Goal: Task Accomplishment & Management: Complete application form

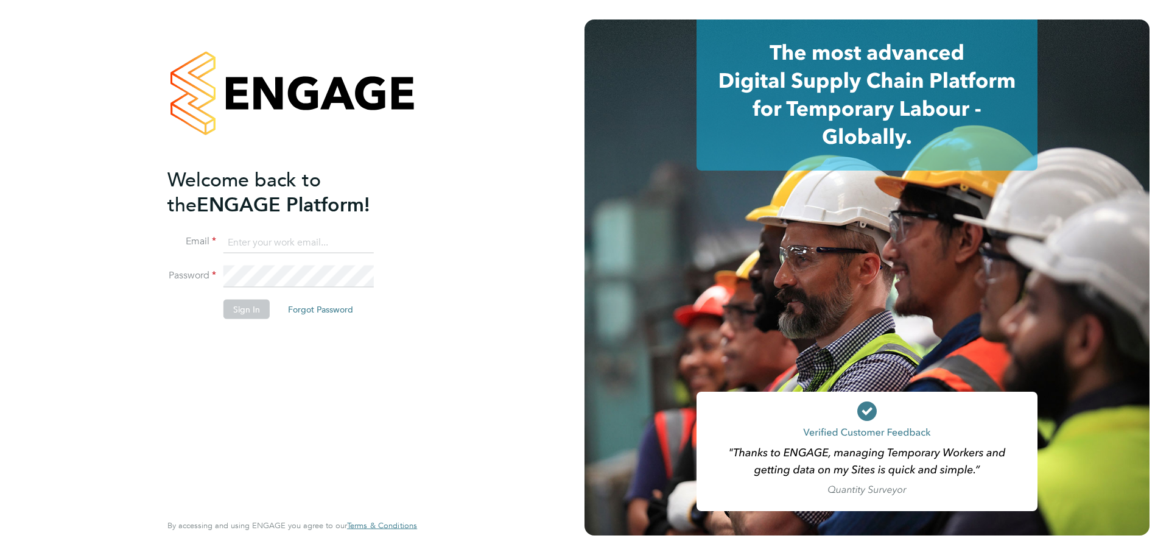
click at [310, 247] on input at bounding box center [299, 242] width 150 height 22
type input "brook.hyndman@hays.com"
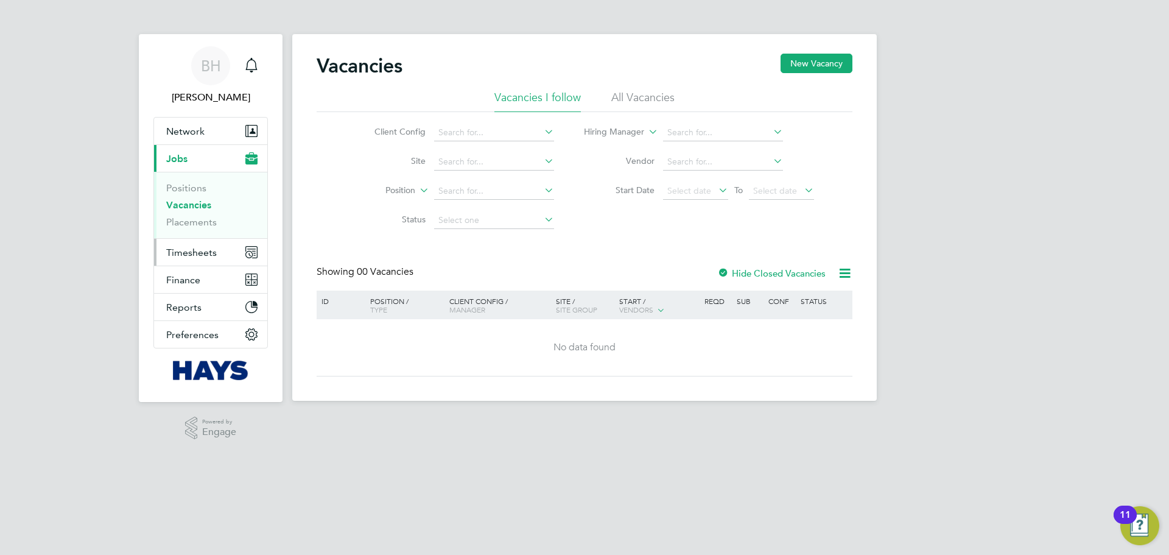
click at [185, 247] on span "Timesheets" at bounding box center [191, 253] width 51 height 12
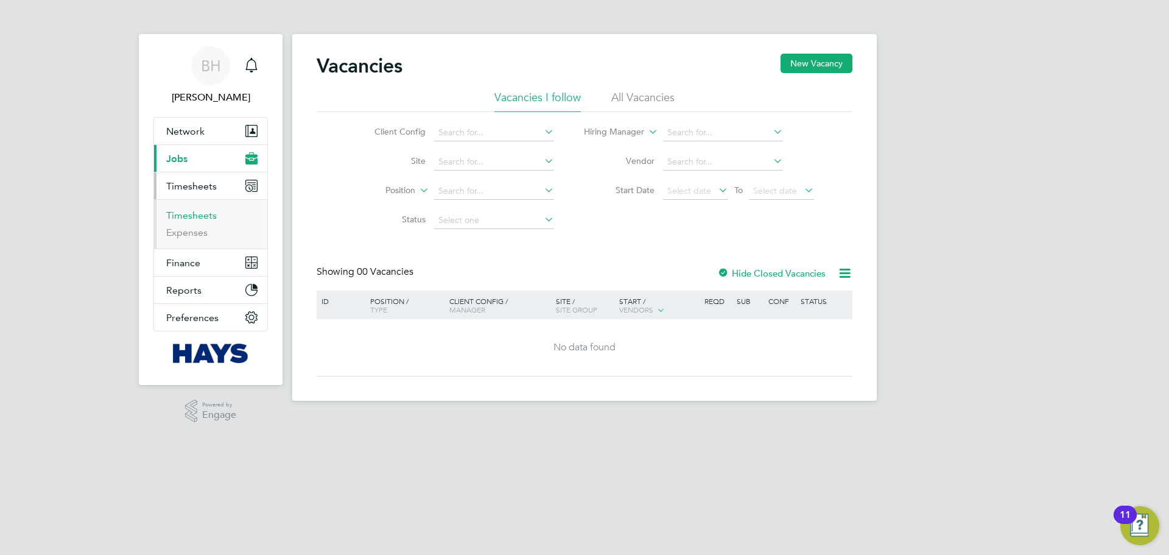
click at [206, 220] on link "Timesheets" at bounding box center [191, 216] width 51 height 12
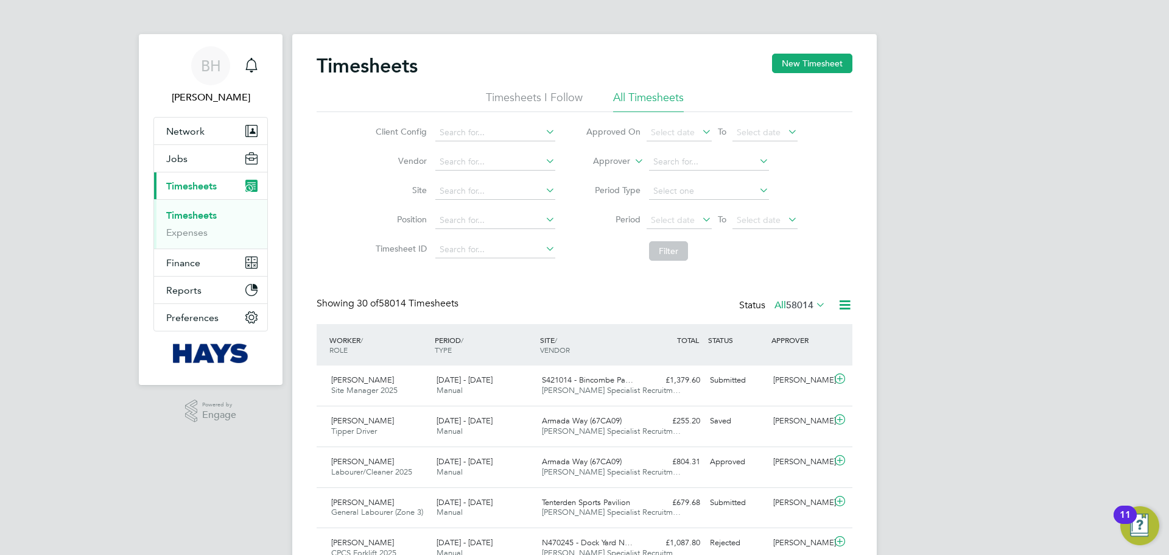
click at [607, 162] on label "Approver" at bounding box center [603, 161] width 55 height 12
click at [610, 175] on li "Worker" at bounding box center [600, 175] width 60 height 16
click at [682, 161] on input at bounding box center [709, 161] width 120 height 17
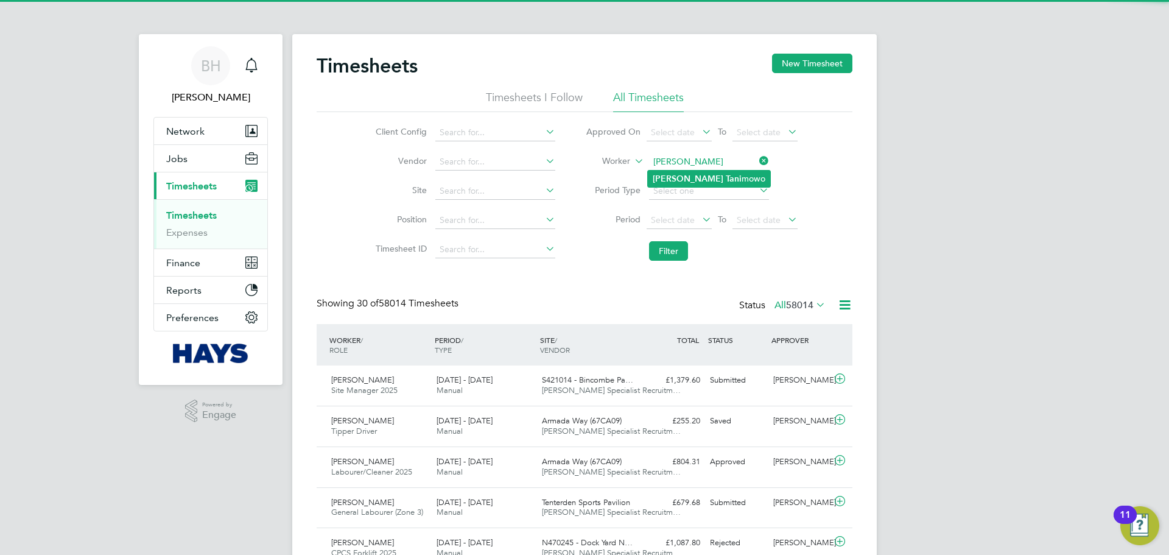
click at [714, 179] on li "[PERSON_NAME] mowo" at bounding box center [709, 179] width 122 height 16
type input "[PERSON_NAME]"
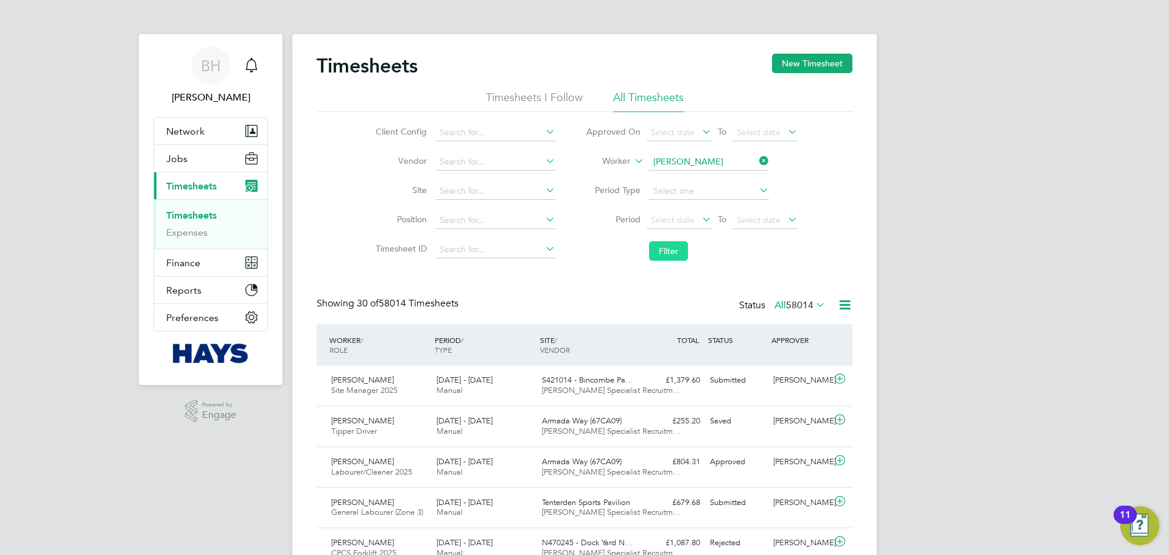
click at [660, 250] on button "Filter" at bounding box center [668, 250] width 39 height 19
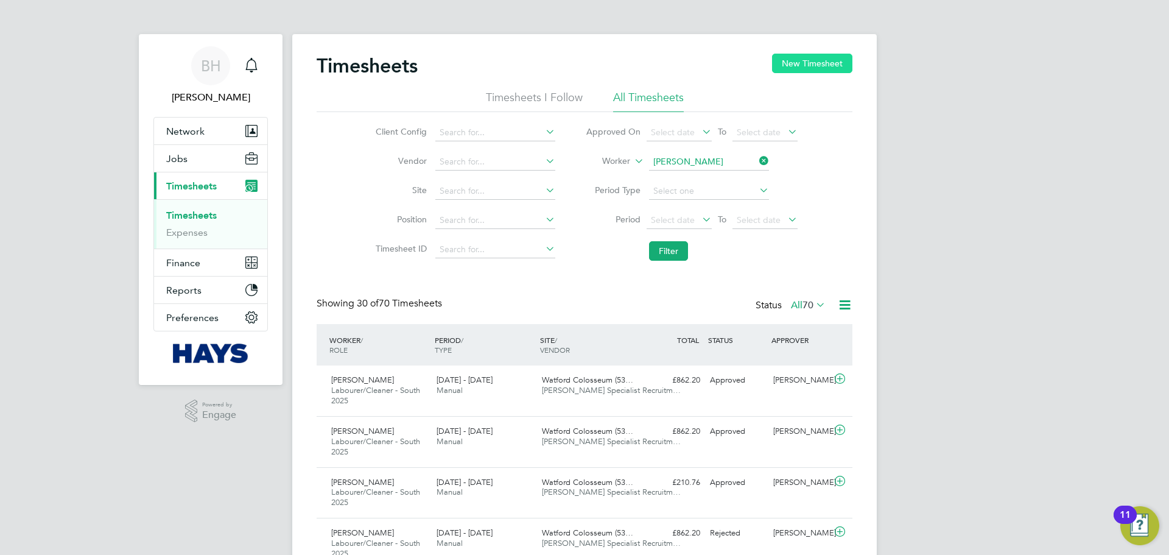
click at [828, 59] on button "New Timesheet" at bounding box center [812, 63] width 80 height 19
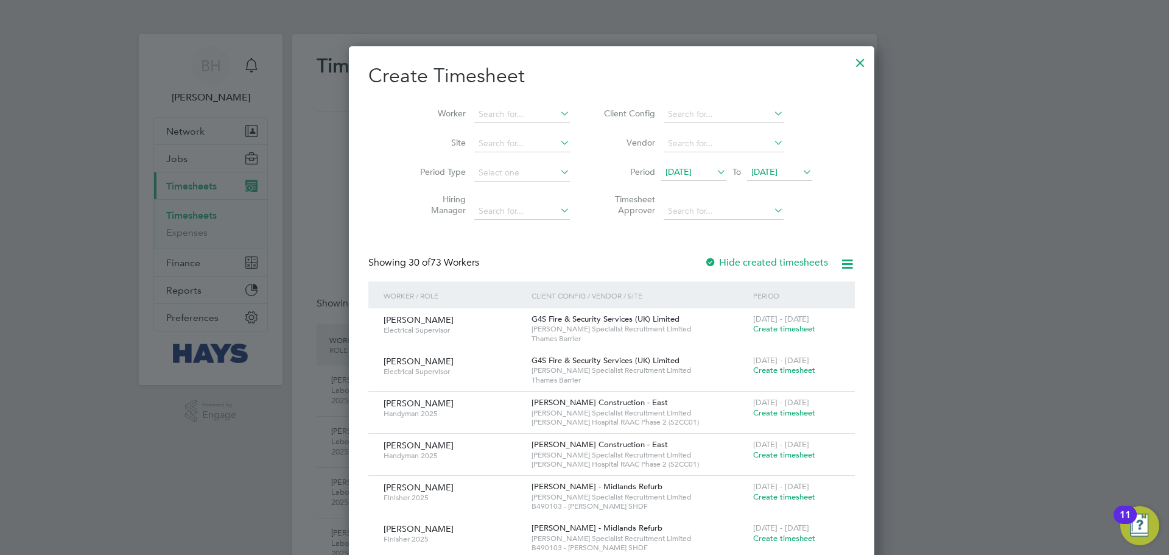
click at [610, 148] on label "Vendor" at bounding box center [628, 142] width 55 height 11
click at [474, 149] on input at bounding box center [522, 143] width 96 height 17
click at [474, 118] on input at bounding box center [522, 114] width 96 height 17
click at [524, 133] on b "Tanim" at bounding box center [535, 130] width 23 height 10
type input "[PERSON_NAME]"
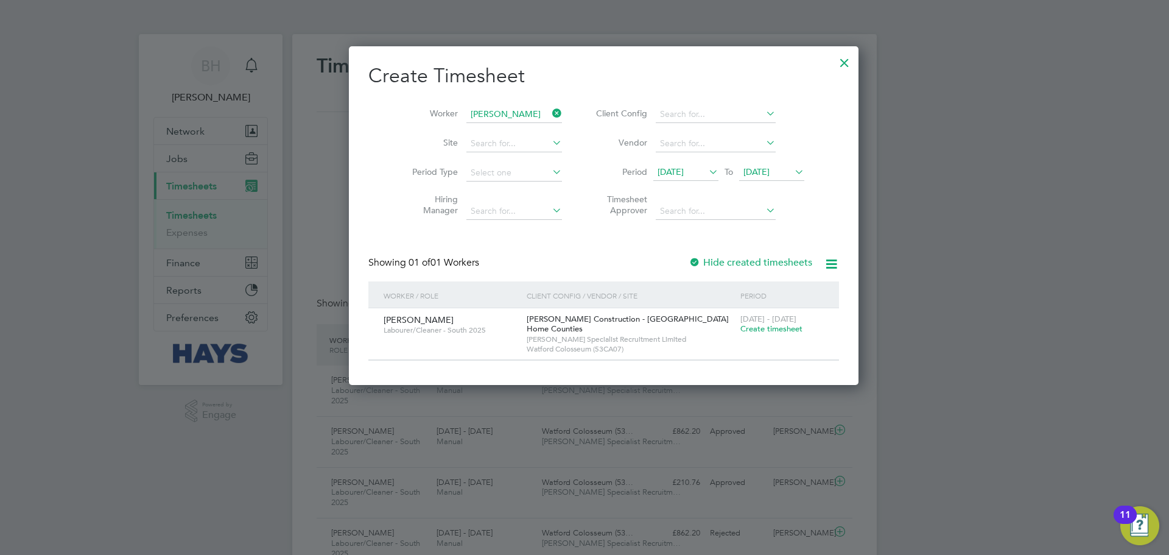
click at [741, 327] on span "Create timesheet" at bounding box center [772, 328] width 62 height 10
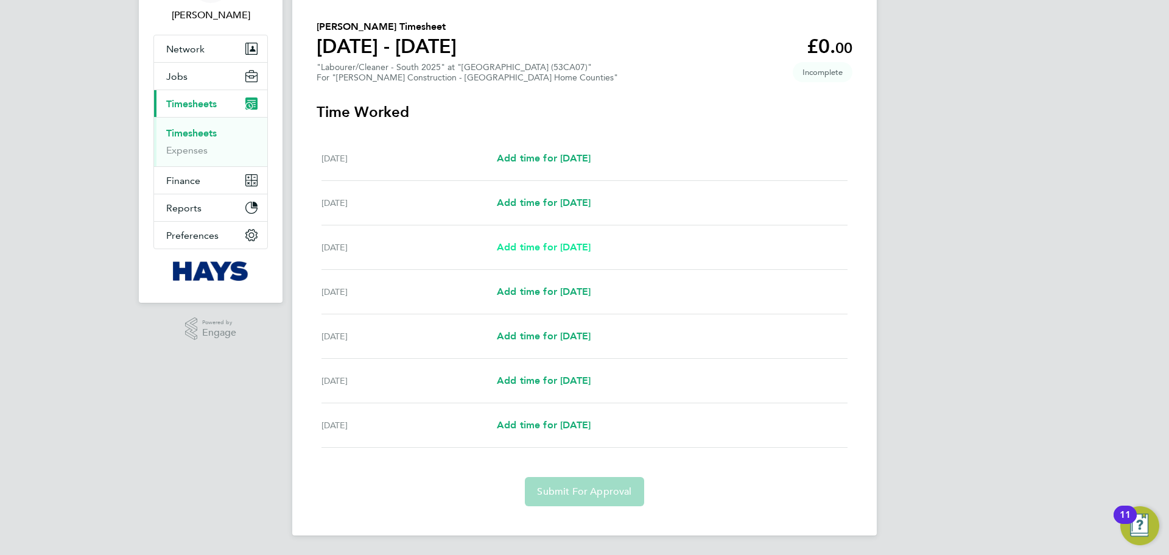
click at [546, 250] on span "Add time for [DATE]" at bounding box center [544, 247] width 94 height 12
select select "30"
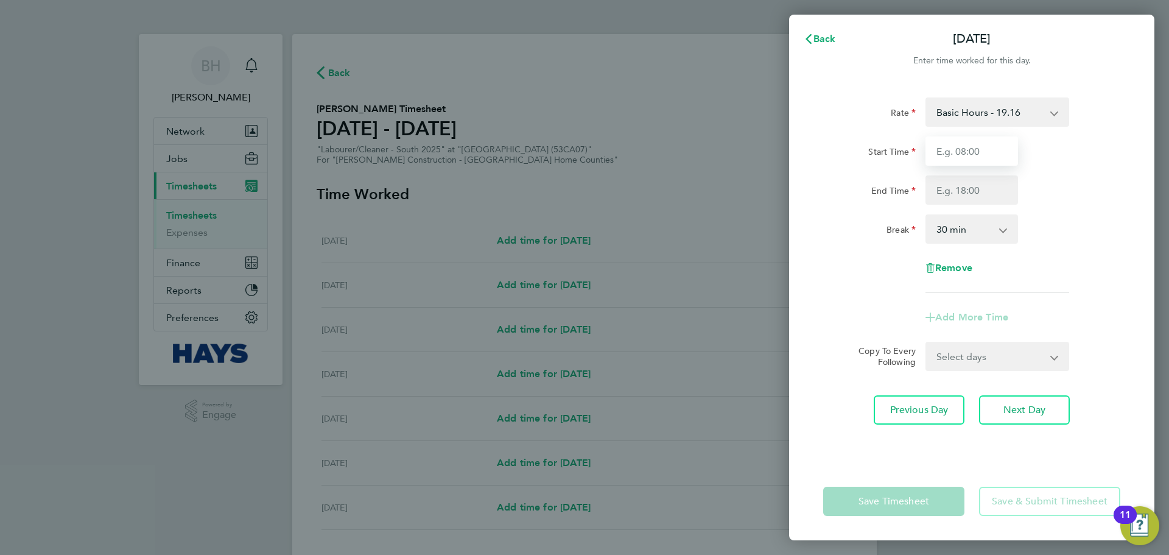
click at [987, 145] on input "Start Time" at bounding box center [972, 150] width 93 height 29
click at [965, 190] on input "End Time" at bounding box center [972, 189] width 93 height 29
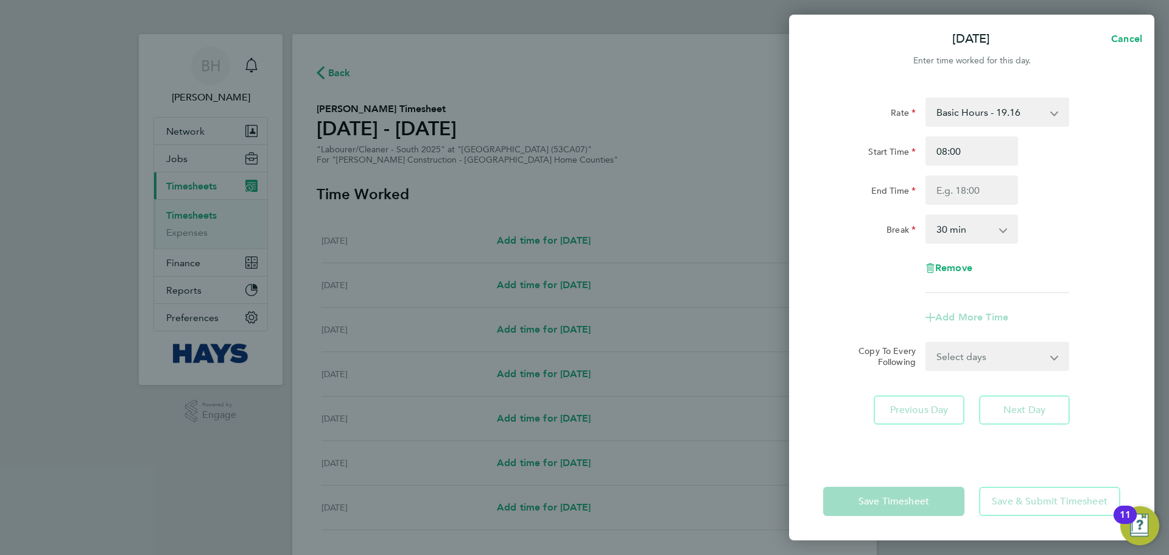
click at [978, 169] on div "Start Time 08:00 End Time" at bounding box center [972, 170] width 307 height 68
click at [979, 147] on input "08:00" at bounding box center [972, 150] width 93 height 29
type input "0"
type input "07:30"
click at [967, 195] on input "End Time" at bounding box center [972, 189] width 93 height 29
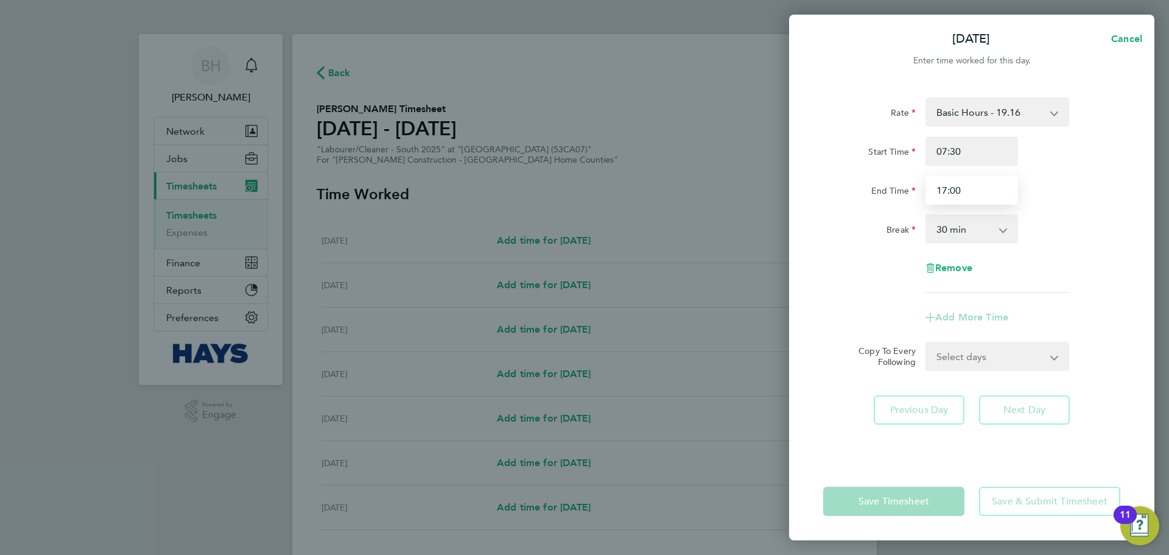
type input "17:00"
click at [964, 312] on app-timesheet-line-form-group "Rate Basic Hours - 19.16 Overtime - 27.44 Start Time 07:30 End Time 17:00 Break…" at bounding box center [971, 214] width 297 height 234
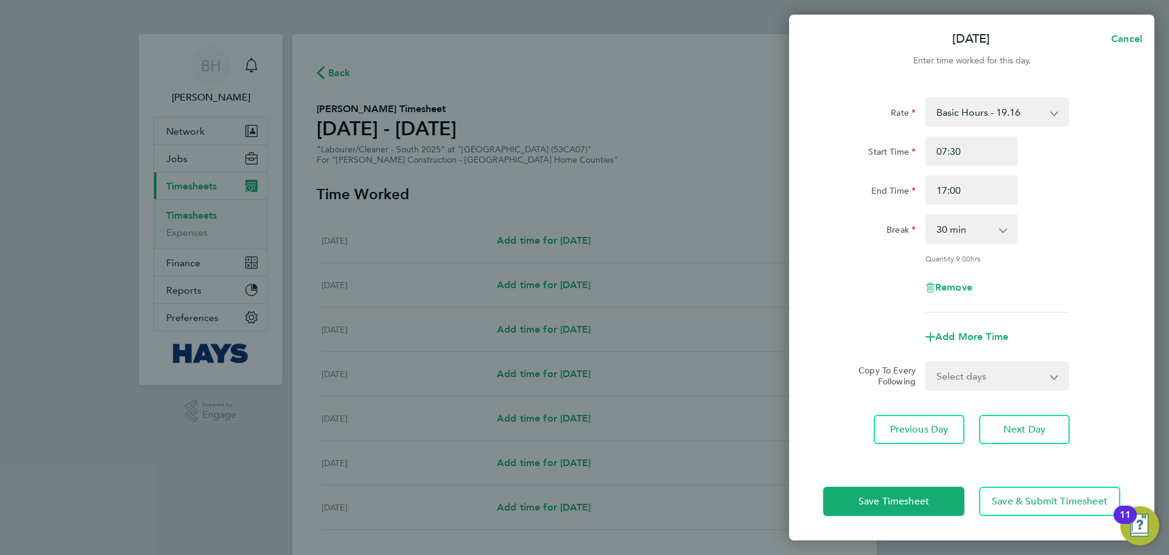
click at [959, 358] on form "Rate Basic Hours - 19.16 Overtime - 27.44 Start Time 07:30 End Time 17:00 Break…" at bounding box center [971, 243] width 297 height 293
click at [959, 366] on select "Select days Day [DATE] [DATE] [DATE] [DATE]" at bounding box center [991, 375] width 128 height 27
select select "DAY"
click at [927, 362] on select "Select days Day [DATE] [DATE] [DATE] [DATE]" at bounding box center [991, 375] width 128 height 27
select select "[DATE]"
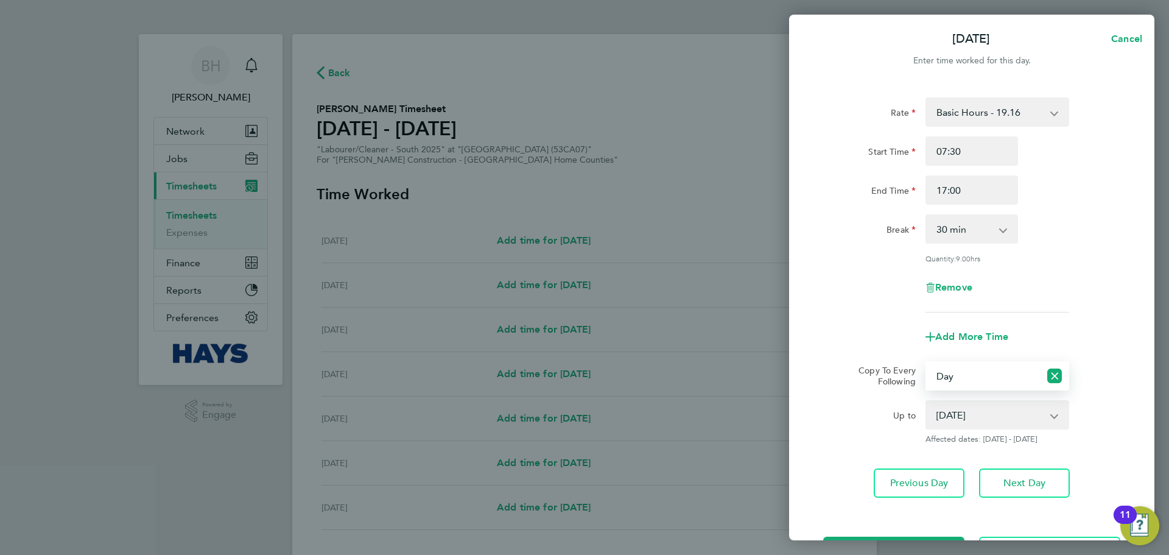
click at [973, 384] on select "Select days Day [DATE] [DATE] [DATE] [DATE]" at bounding box center [983, 375] width 113 height 27
click at [1004, 482] on span "Next Day" at bounding box center [1025, 483] width 42 height 12
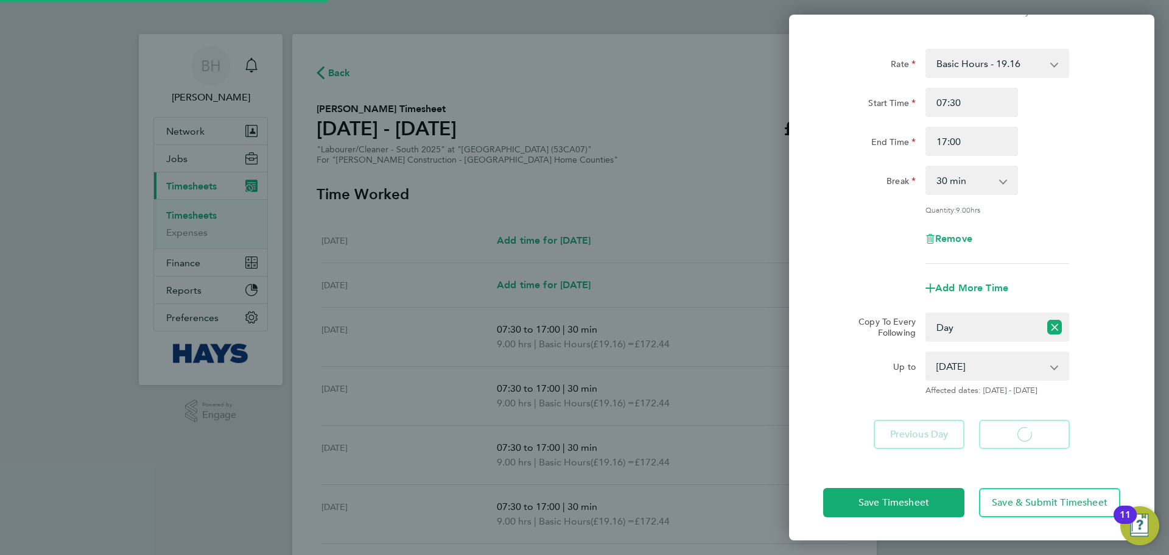
select select "30"
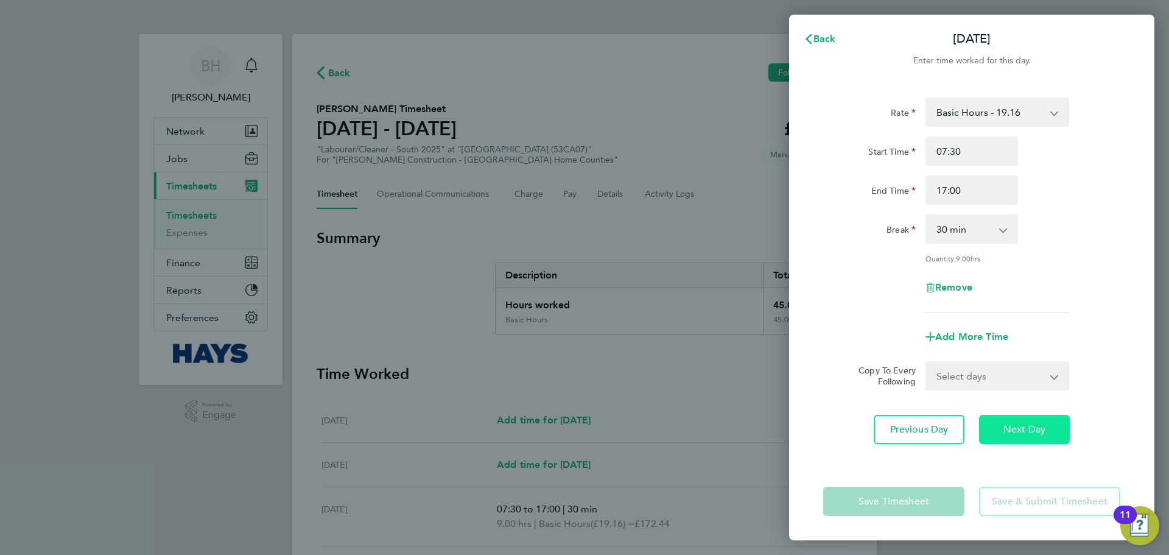
click at [1026, 435] on button "Next Day" at bounding box center [1024, 429] width 91 height 29
select select "30"
click at [1015, 423] on span "Next Day" at bounding box center [1025, 429] width 42 height 12
select select "30"
click at [1018, 427] on span "Next Day" at bounding box center [1025, 429] width 42 height 12
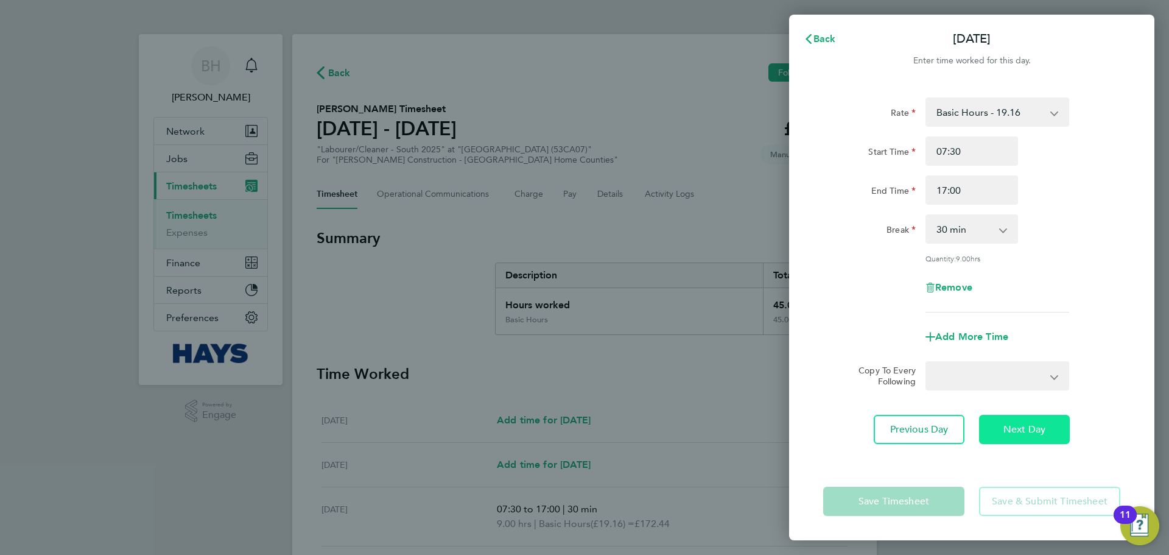
select select "30"
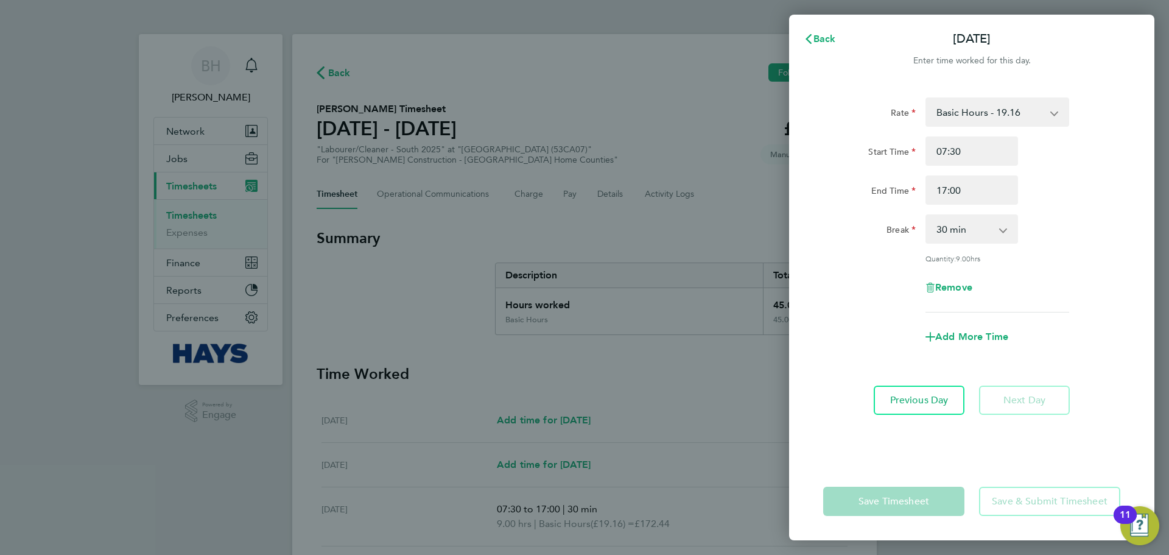
click at [989, 169] on div "Start Time 07:30 End Time 17:00" at bounding box center [972, 170] width 307 height 68
click at [988, 185] on input "17:00" at bounding box center [972, 189] width 93 height 29
click at [987, 344] on div "Add More Time" at bounding box center [972, 336] width 102 height 29
click at [677, 317] on div "Back [DATE] Enter time worked for this day. Rate Basic Hours - 19.16 Overtime -…" at bounding box center [584, 277] width 1169 height 555
click at [834, 40] on span "Back" at bounding box center [825, 39] width 23 height 12
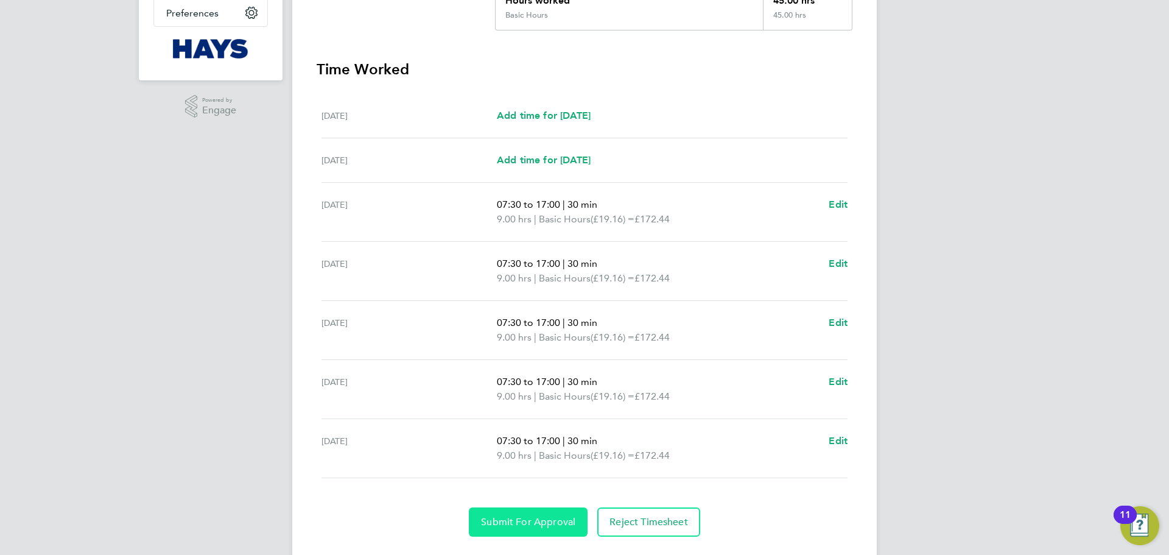
click at [539, 524] on span "Submit For Approval" at bounding box center [528, 522] width 94 height 12
